Goal: Task Accomplishment & Management: Complete application form

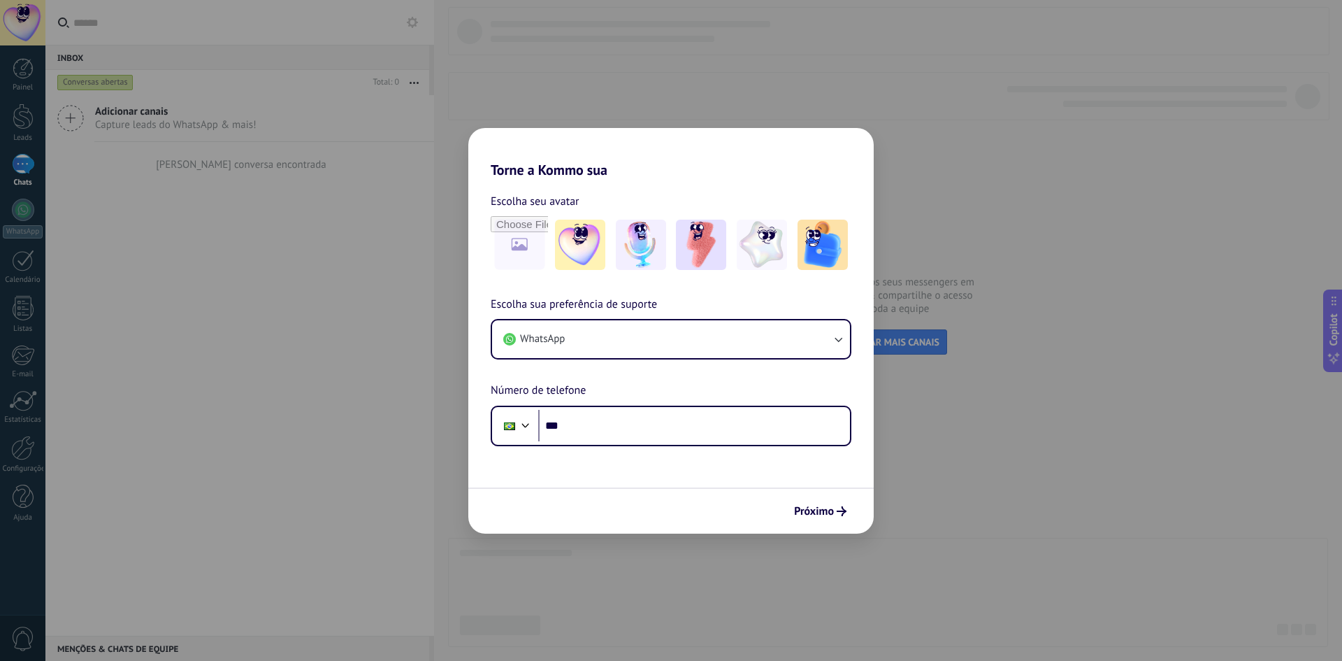
click at [985, 162] on div "Torne a Kommo sua Escolha seu avatar Escolha sua preferência de suporte WhatsAp…" at bounding box center [671, 330] width 1342 height 661
click at [807, 516] on span "Próximo" at bounding box center [814, 511] width 40 height 10
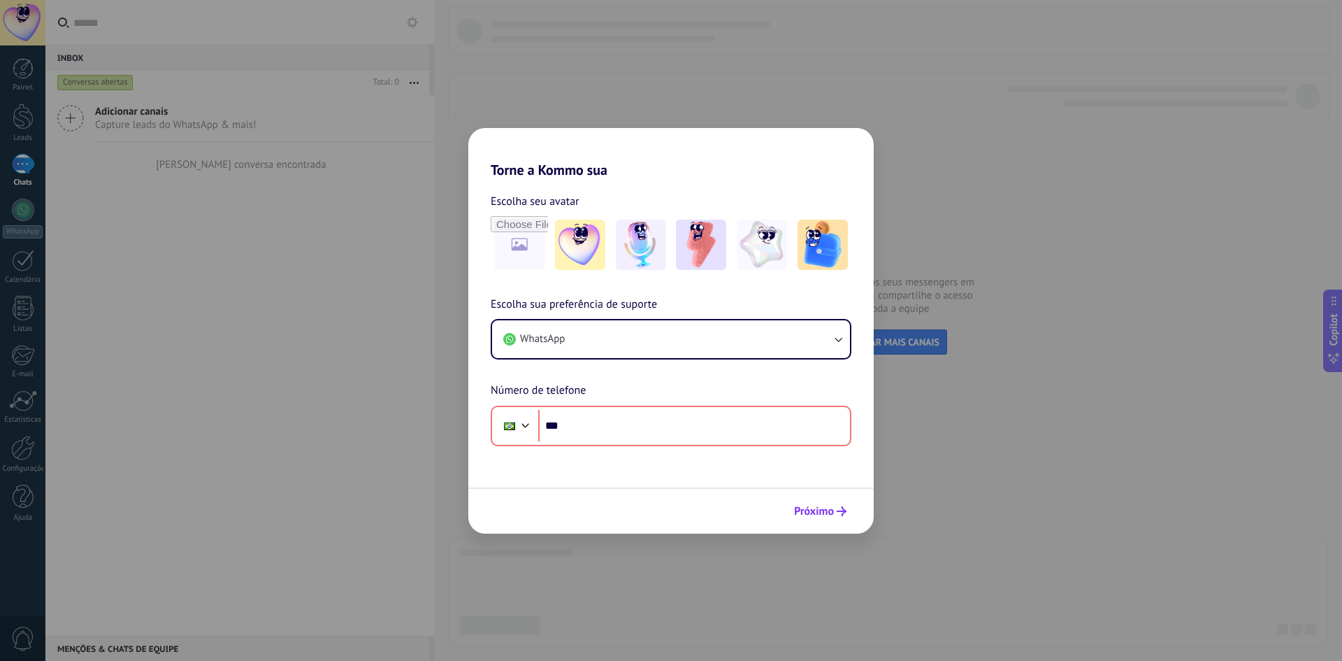
click at [807, 516] on span "Próximo" at bounding box center [814, 511] width 40 height 10
click at [405, 294] on div "Torne a Kommo sua Escolha seu avatar Escolha sua preferência de suporte WhatsAp…" at bounding box center [671, 330] width 1342 height 661
